Goal: Information Seeking & Learning: Learn about a topic

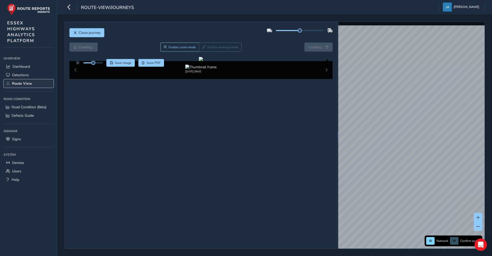
click at [19, 83] on span "Route View" at bounding box center [22, 83] width 20 height 5
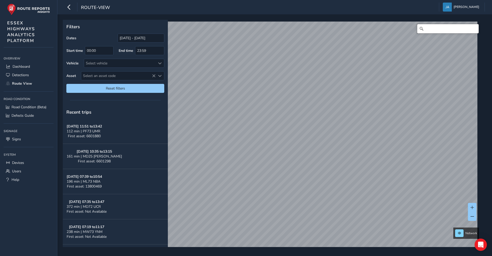
click at [422, 28] on input "Search" at bounding box center [448, 28] width 62 height 9
paste input "41400056"
type input "41400056"
click at [116, 75] on span "Select an asset code" at bounding box center [118, 76] width 74 height 8
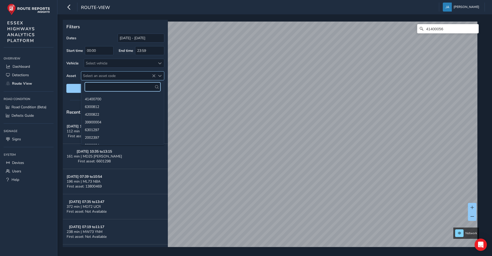
paste input "41400056"
type input "41400056"
click at [96, 103] on ul "41400056" at bounding box center [122, 98] width 83 height 11
click at [95, 99] on li "41400056" at bounding box center [122, 99] width 83 height 8
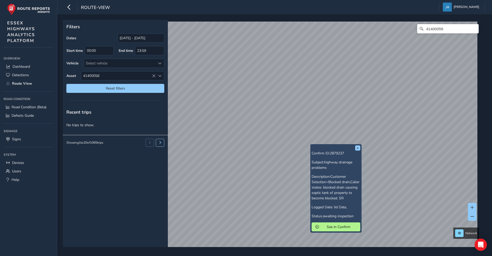
click at [313, 145] on div "x Confirm ID: 2879237 Subject: highway drainage problems Description: Customer …" at bounding box center [336, 188] width 49 height 86
click at [340, 229] on span "See in Confirm" at bounding box center [339, 226] width 36 height 5
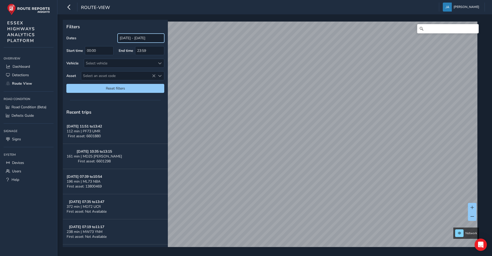
click at [129, 38] on input "[DATE] - [DATE]" at bounding box center [141, 38] width 47 height 9
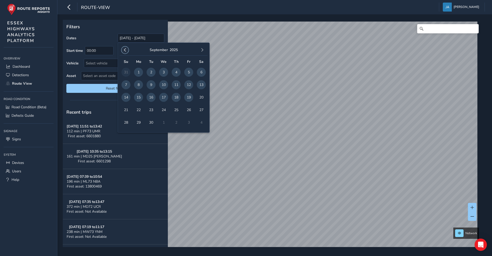
click at [127, 50] on span "button" at bounding box center [125, 50] width 4 height 4
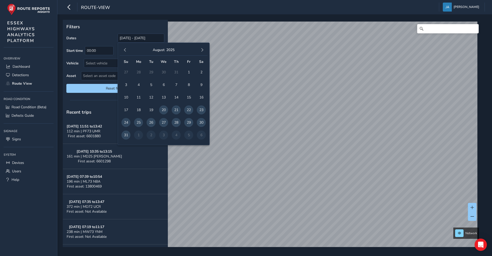
click at [127, 50] on span "button" at bounding box center [125, 50] width 4 height 4
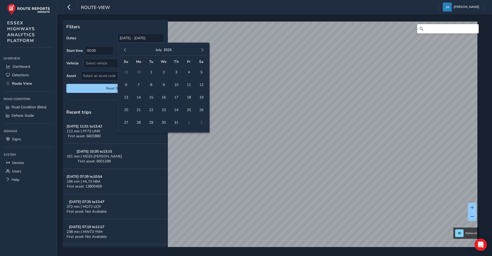
click at [127, 50] on span "button" at bounding box center [125, 50] width 4 height 4
click at [126, 50] on span "button" at bounding box center [125, 50] width 4 height 4
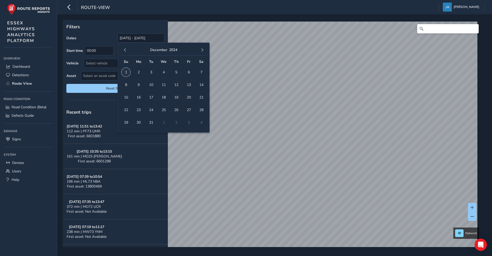
click at [124, 72] on span "1" at bounding box center [126, 72] width 9 height 9
click at [202, 51] on span "button" at bounding box center [203, 50] width 4 height 4
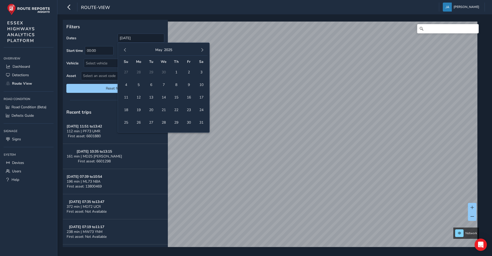
click at [202, 51] on span "button" at bounding box center [203, 50] width 4 height 4
click at [190, 123] on span "31" at bounding box center [188, 122] width 9 height 9
type input "[DATE] - [DATE]"
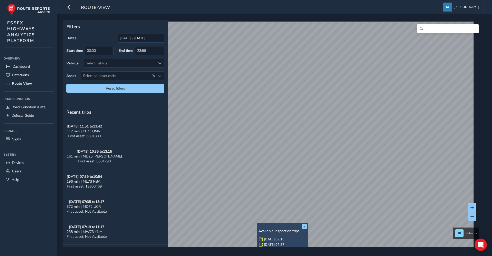
click at [272, 239] on link "[DATE] 09:16" at bounding box center [274, 239] width 21 height 5
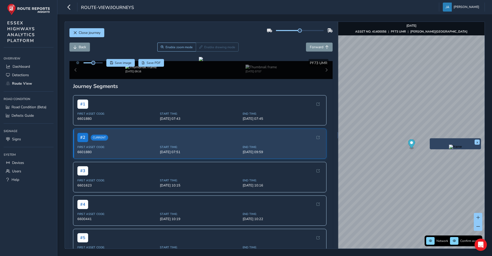
click at [449, 148] on img "Preview frame" at bounding box center [455, 147] width 13 height 4
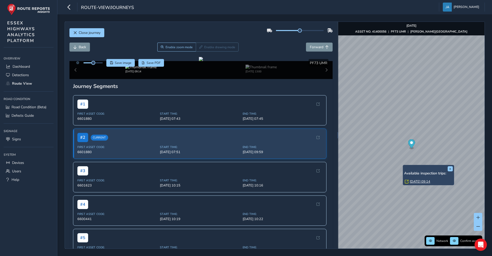
click at [417, 182] on link "[DATE] 09:14" at bounding box center [420, 181] width 21 height 5
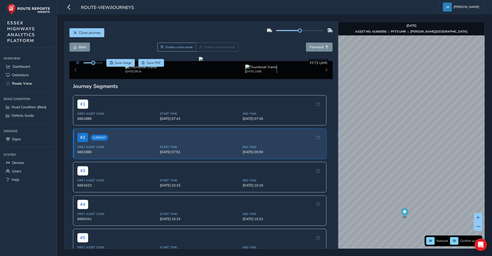
click at [246, 69] on img at bounding box center [261, 67] width 31 height 5
